Goal: Unclear

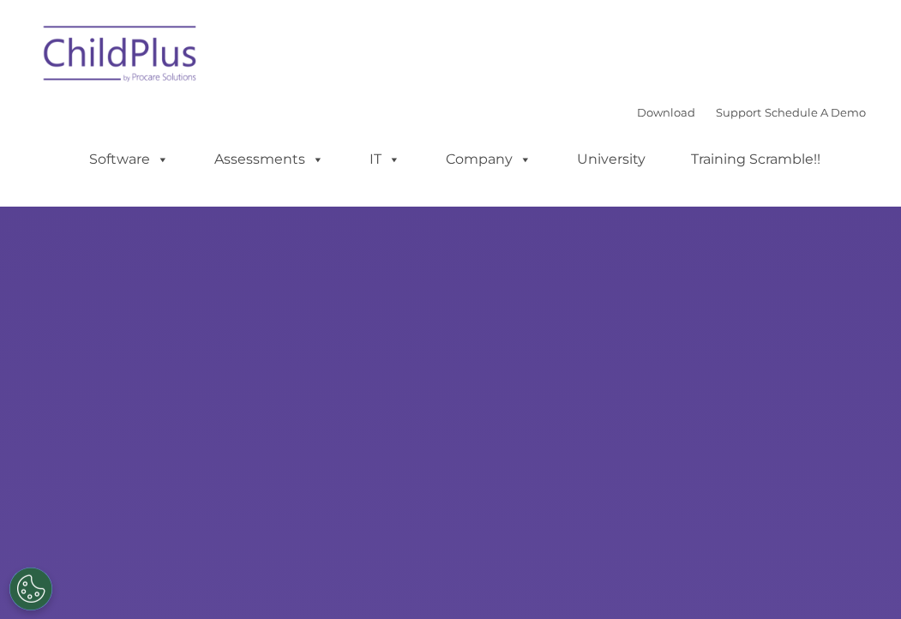
select select "MEDIUM"
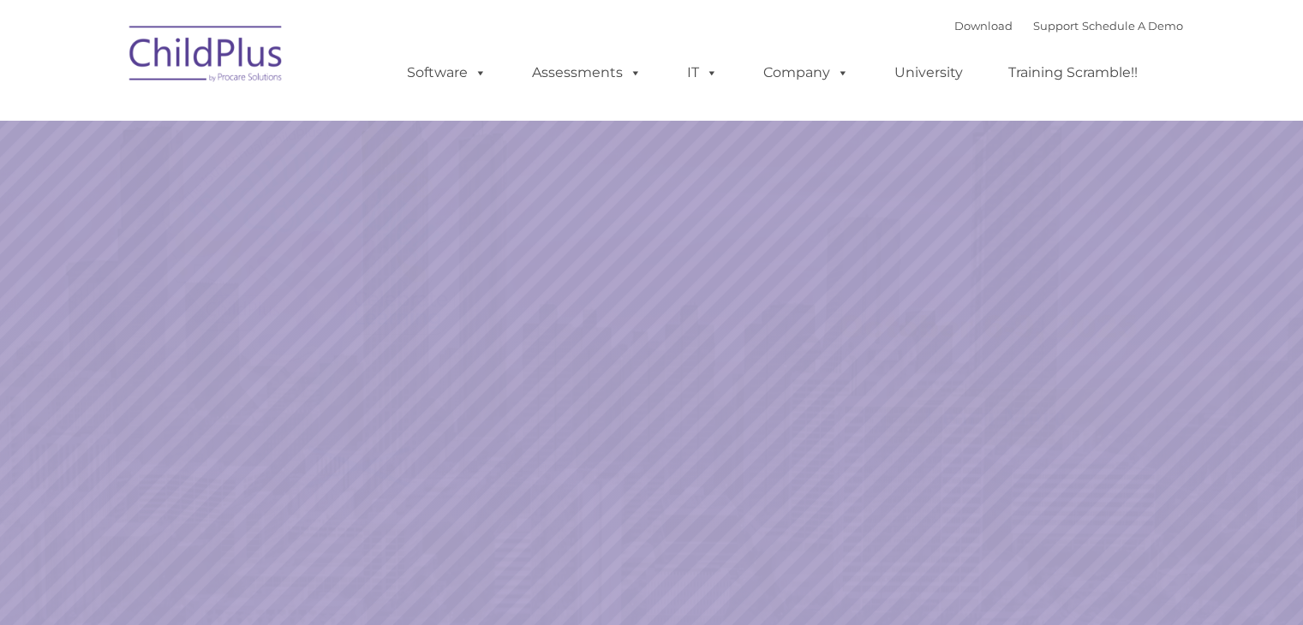
select select "MEDIUM"
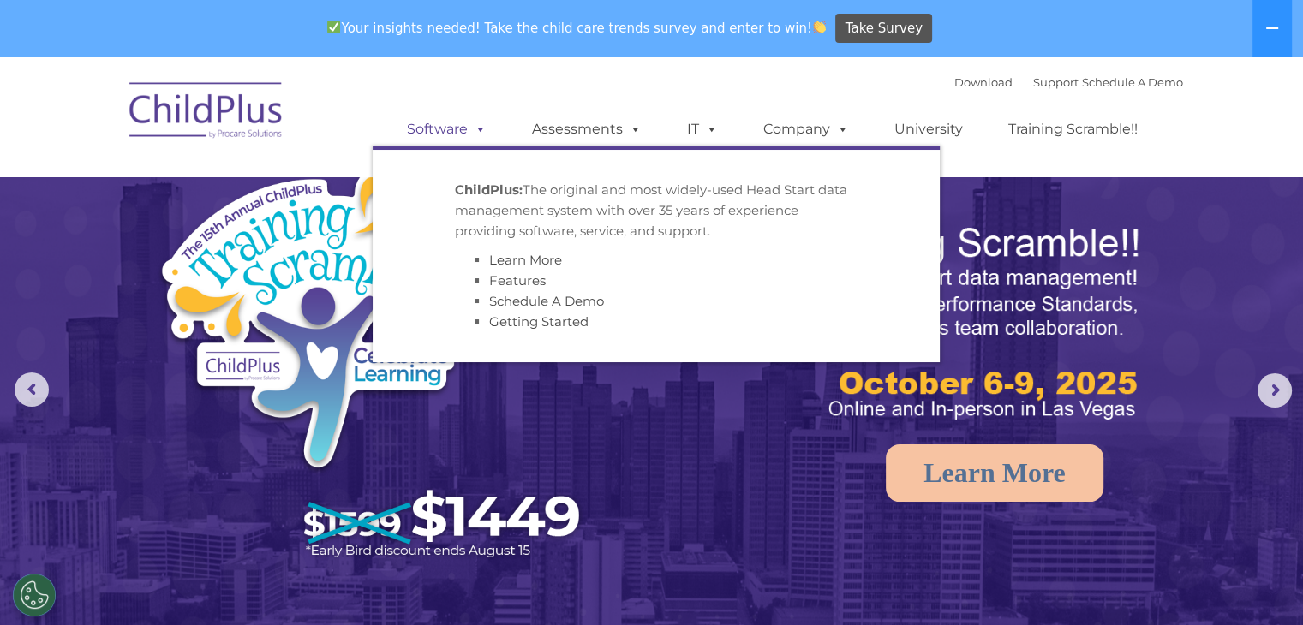
click at [476, 134] on span at bounding box center [477, 129] width 19 height 16
